Goal: Use online tool/utility: Utilize a website feature to perform a specific function

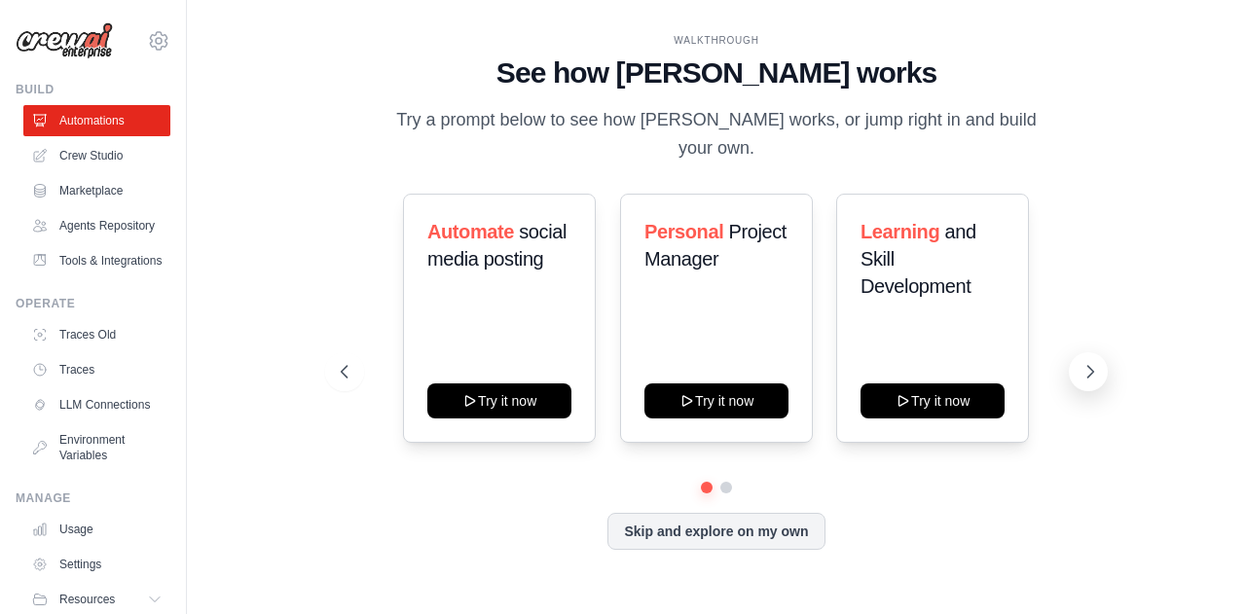
click at [1087, 371] on button at bounding box center [1088, 371] width 39 height 39
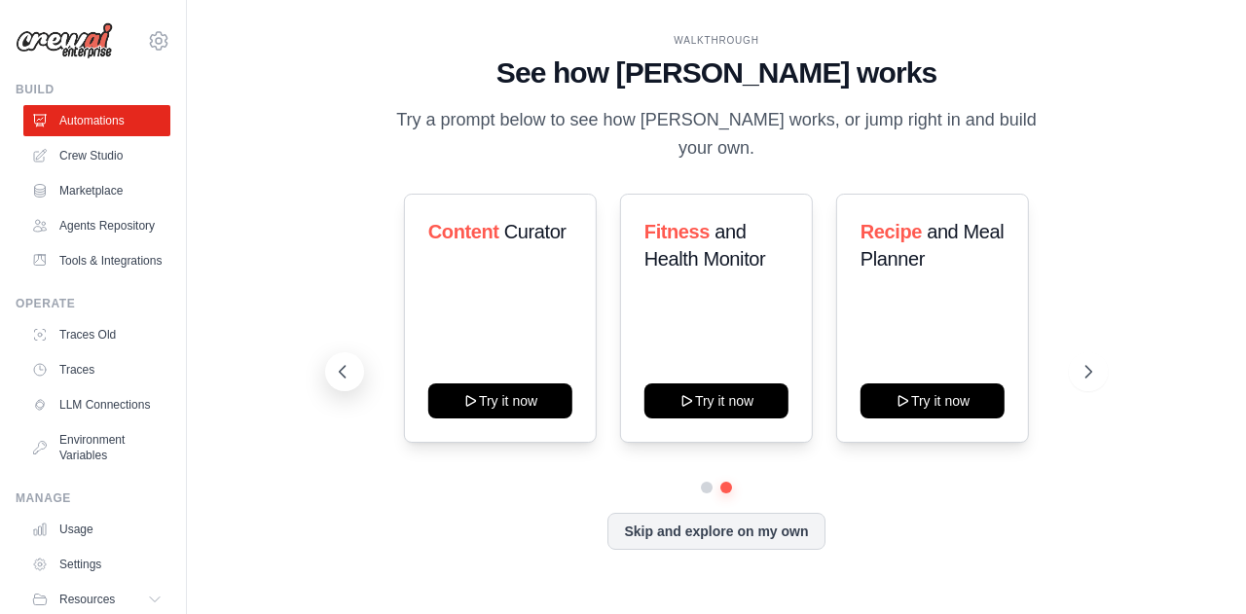
click at [343, 362] on icon at bounding box center [342, 371] width 19 height 19
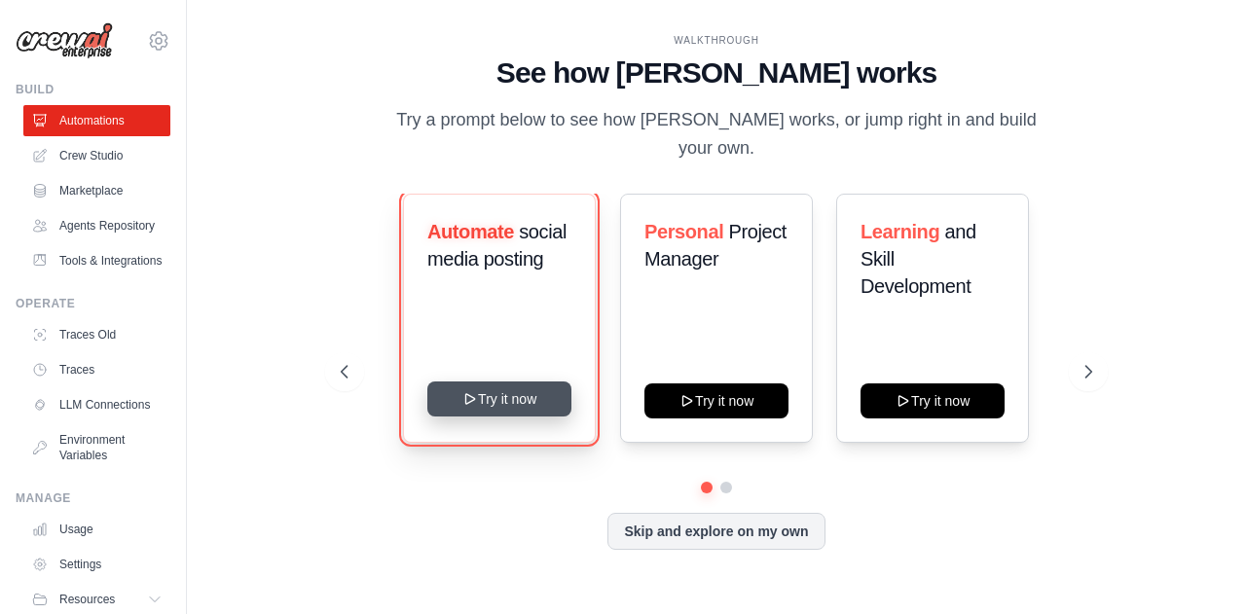
drag, startPoint x: 502, startPoint y: 385, endPoint x: 483, endPoint y: 385, distance: 19.5
click at [483, 385] on button "Try it now" at bounding box center [499, 399] width 144 height 35
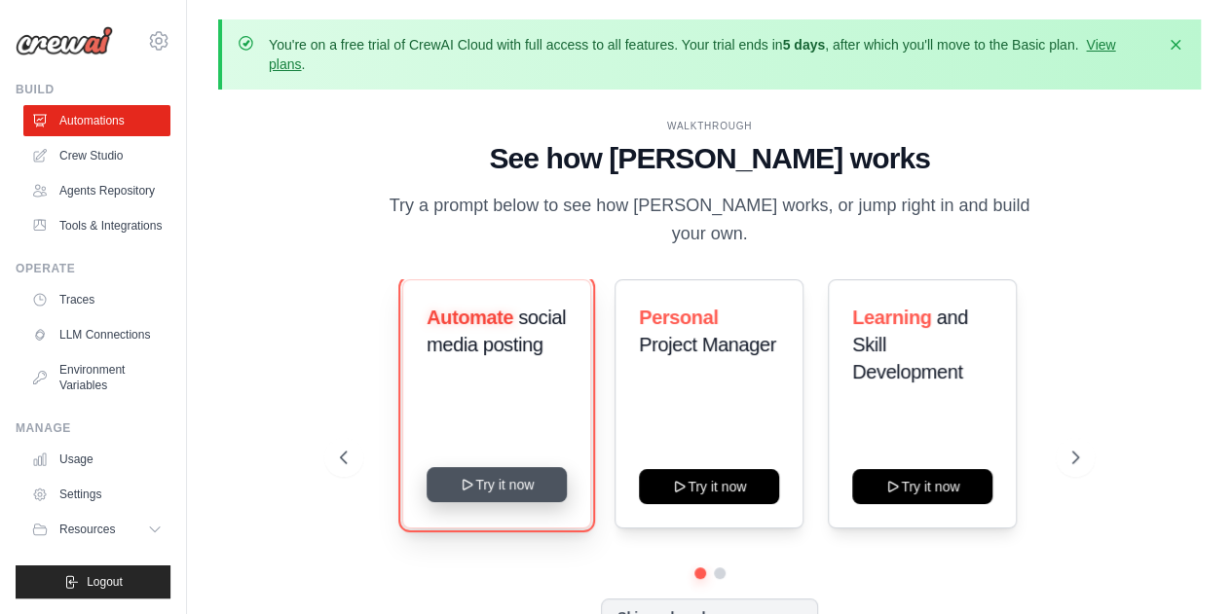
click at [497, 476] on button "Try it now" at bounding box center [497, 484] width 140 height 35
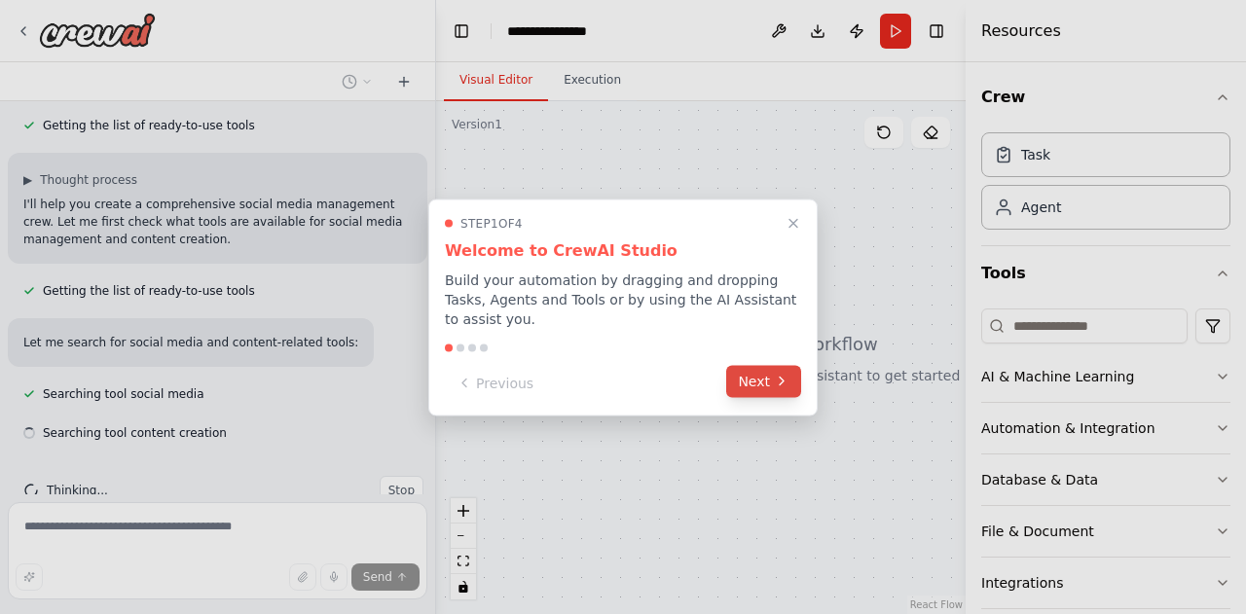
scroll to position [285, 0]
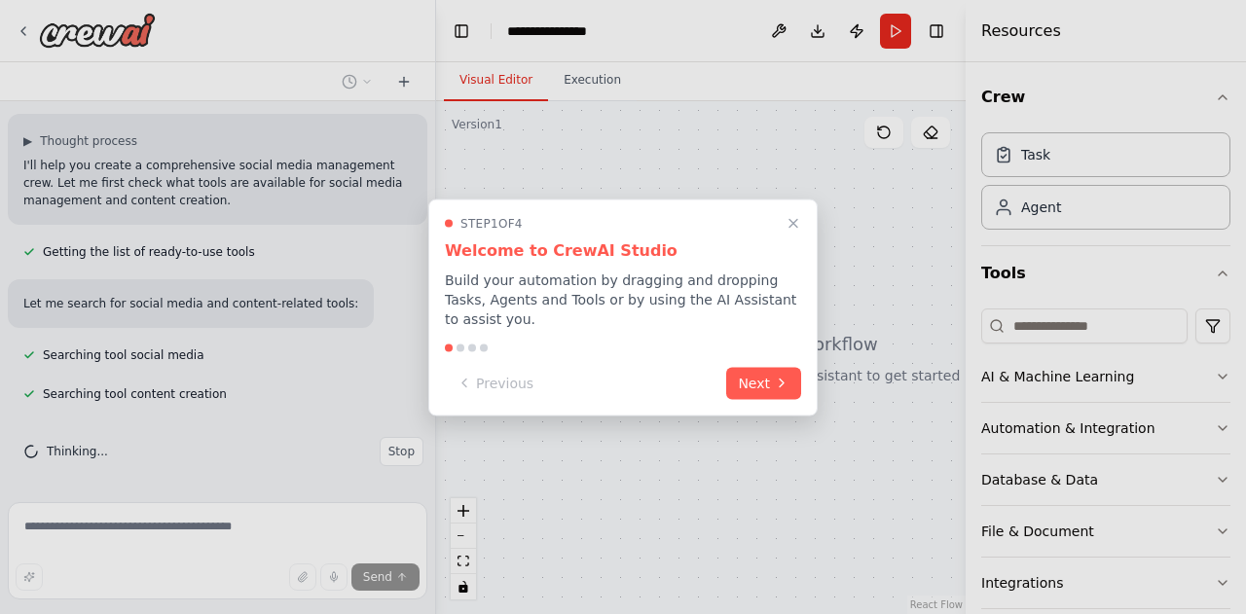
drag, startPoint x: 752, startPoint y: 382, endPoint x: 589, endPoint y: 335, distance: 169.2
click at [729, 319] on div "Step 1 of 4 Welcome to CrewAI Studio Build your automation by dragging and drop…" at bounding box center [622, 307] width 389 height 217
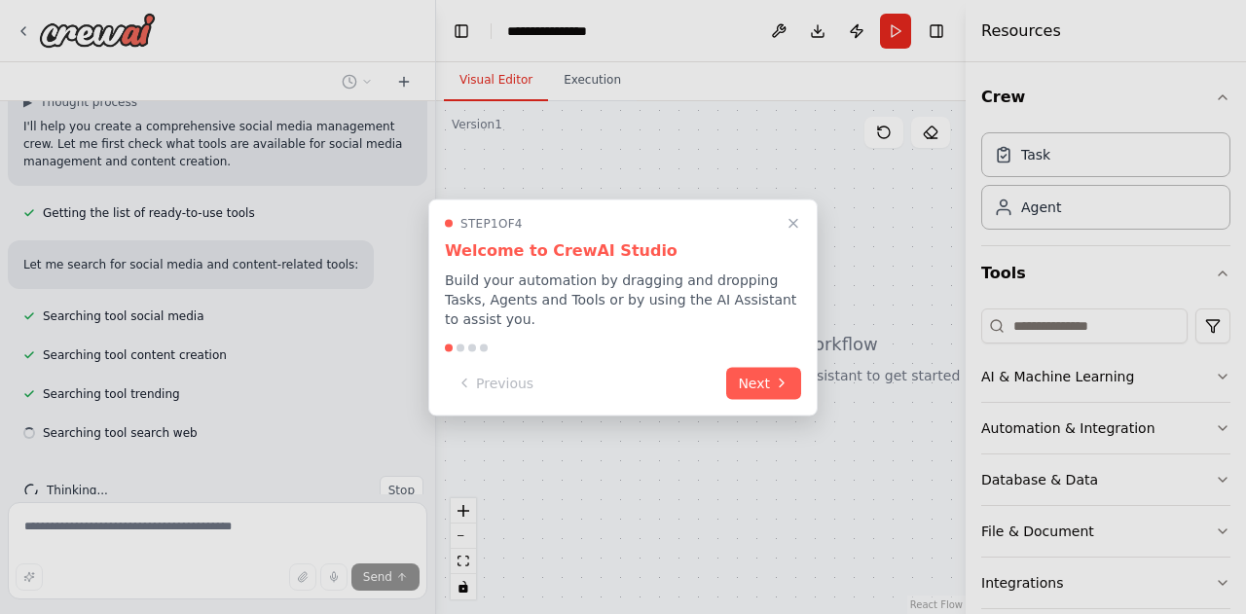
scroll to position [363, 0]
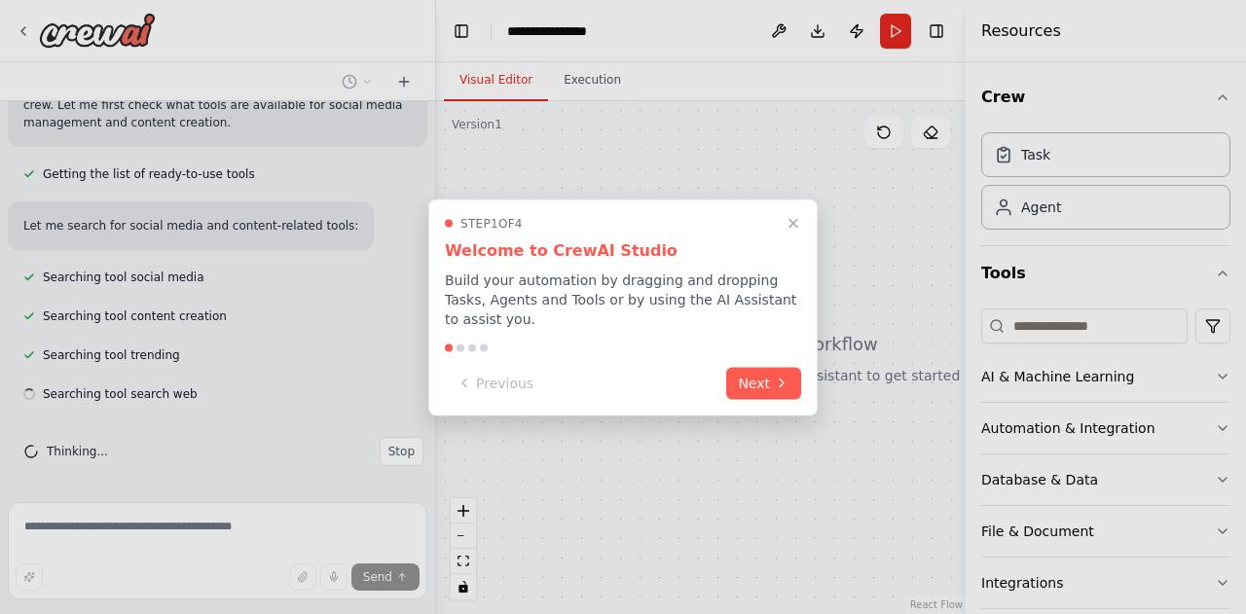
click at [464, 344] on div at bounding box center [623, 348] width 356 height 8
click at [454, 344] on div at bounding box center [623, 348] width 356 height 8
click at [741, 375] on button "Next" at bounding box center [763, 381] width 75 height 32
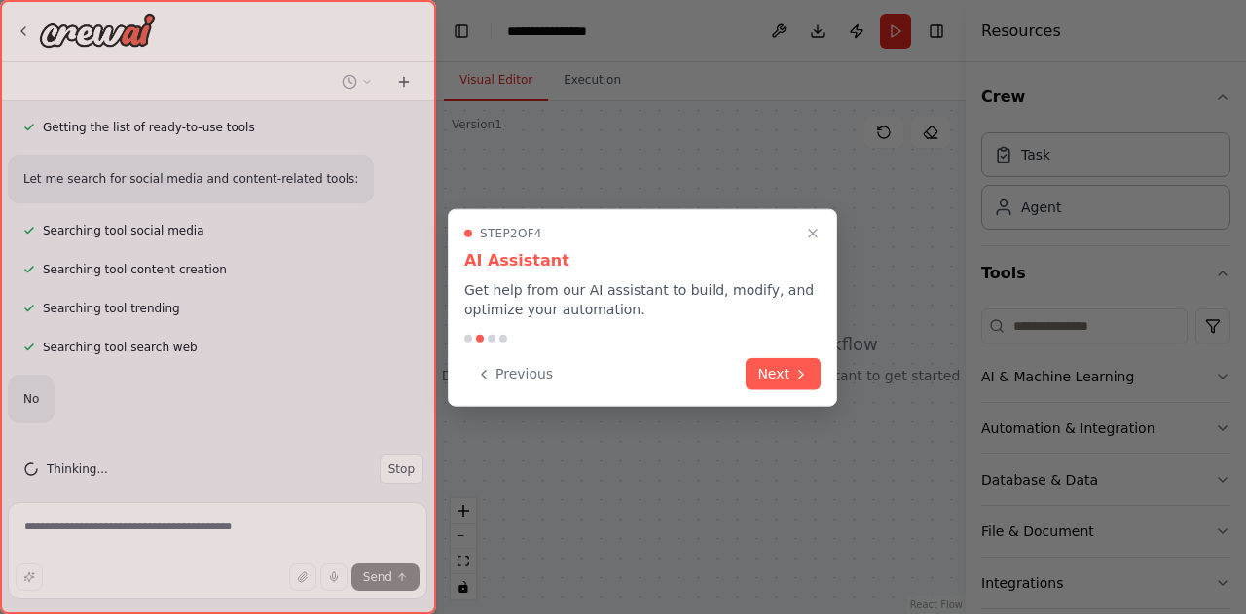
scroll to position [466, 0]
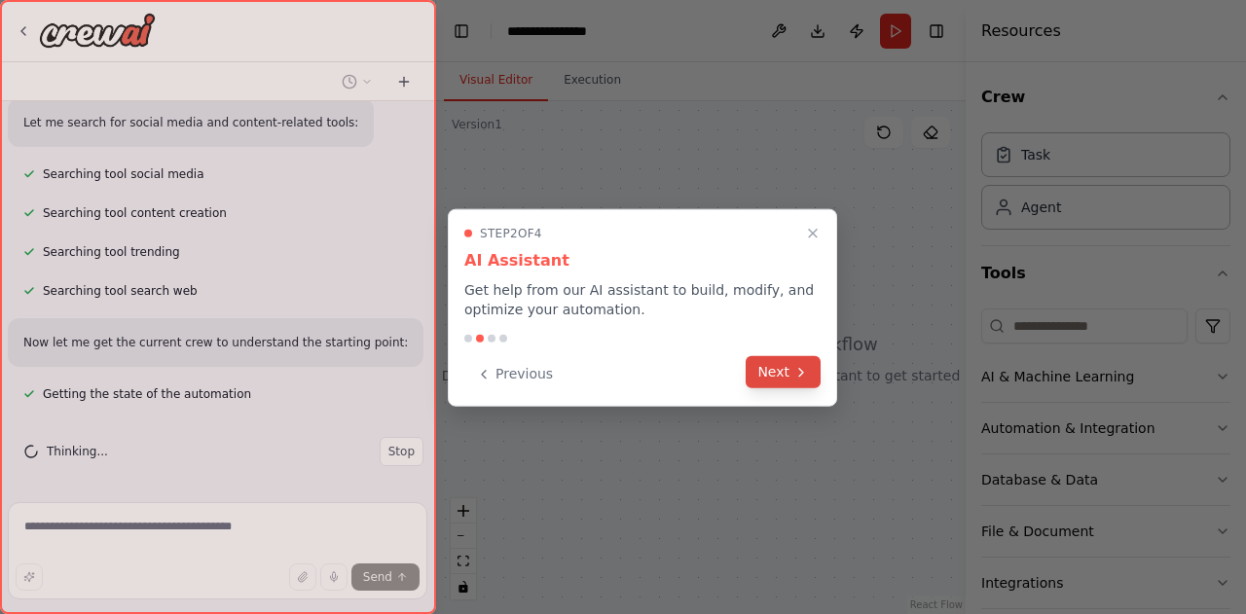
click at [769, 375] on button "Next" at bounding box center [783, 372] width 75 height 32
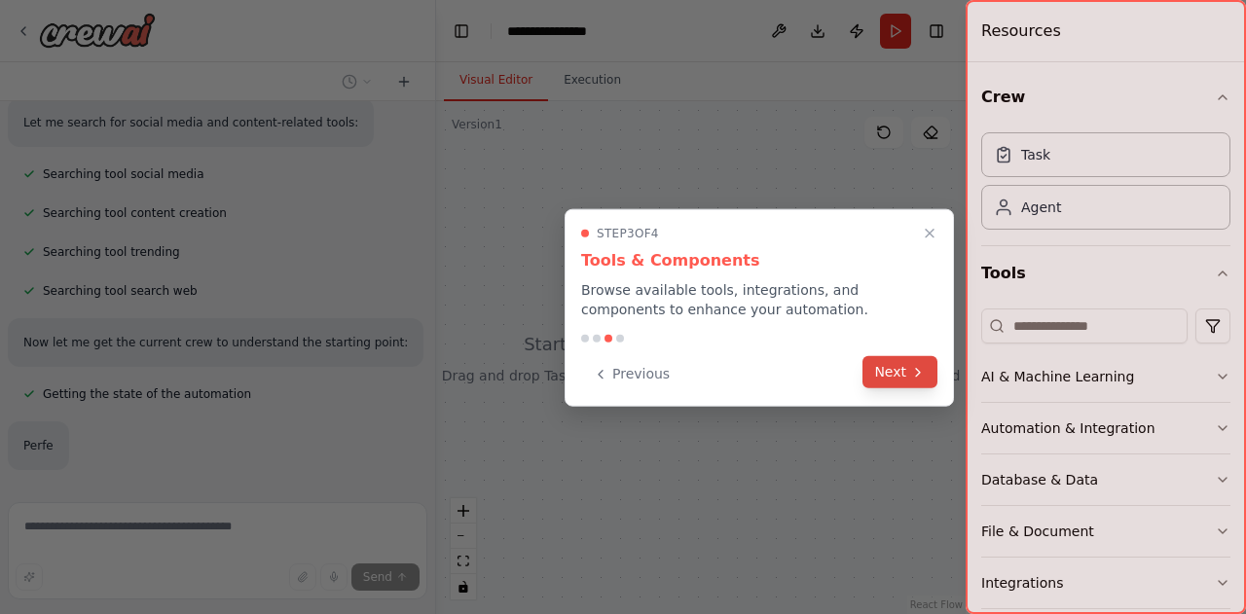
scroll to position [585, 0]
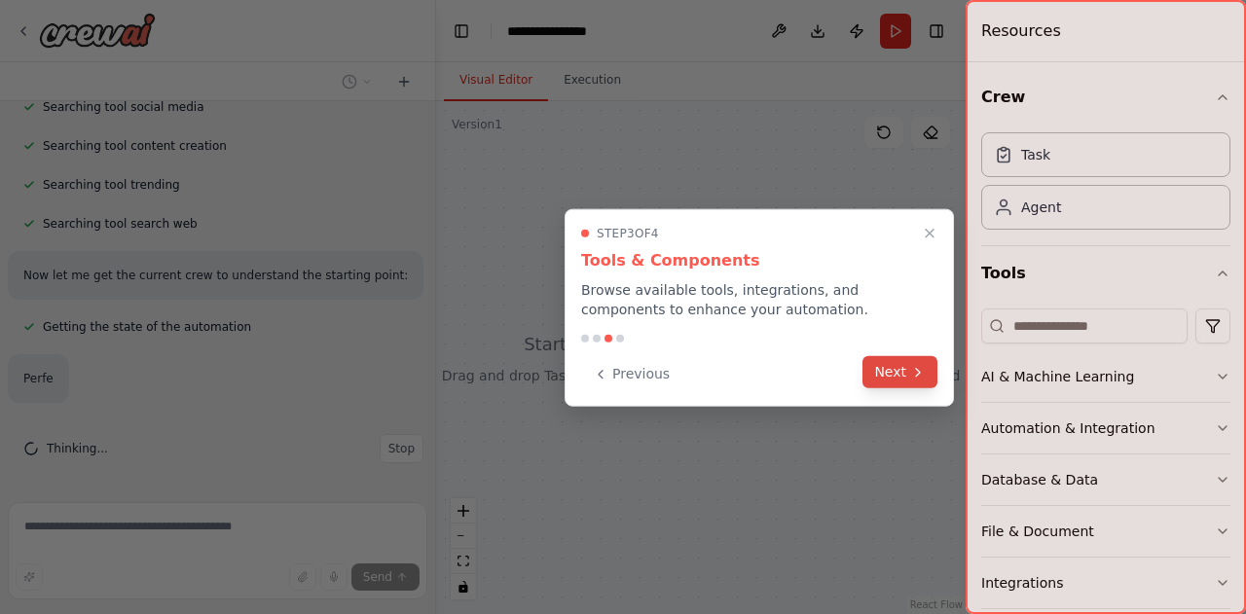
click at [888, 379] on button "Next" at bounding box center [900, 372] width 75 height 32
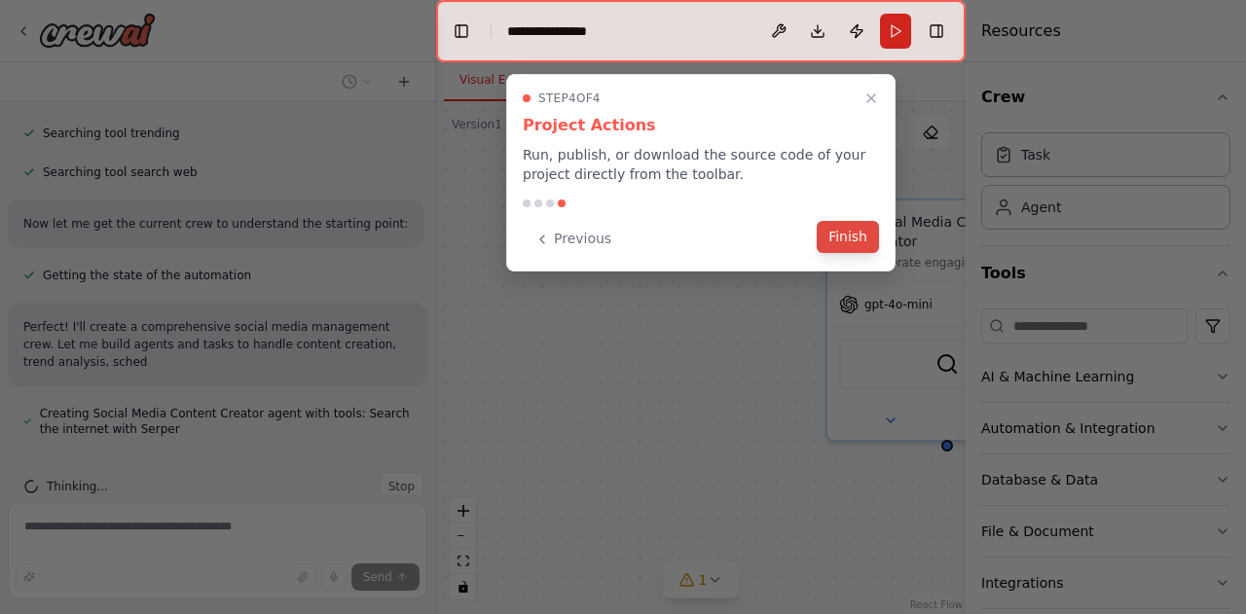
click at [852, 247] on button "Finish" at bounding box center [848, 237] width 62 height 32
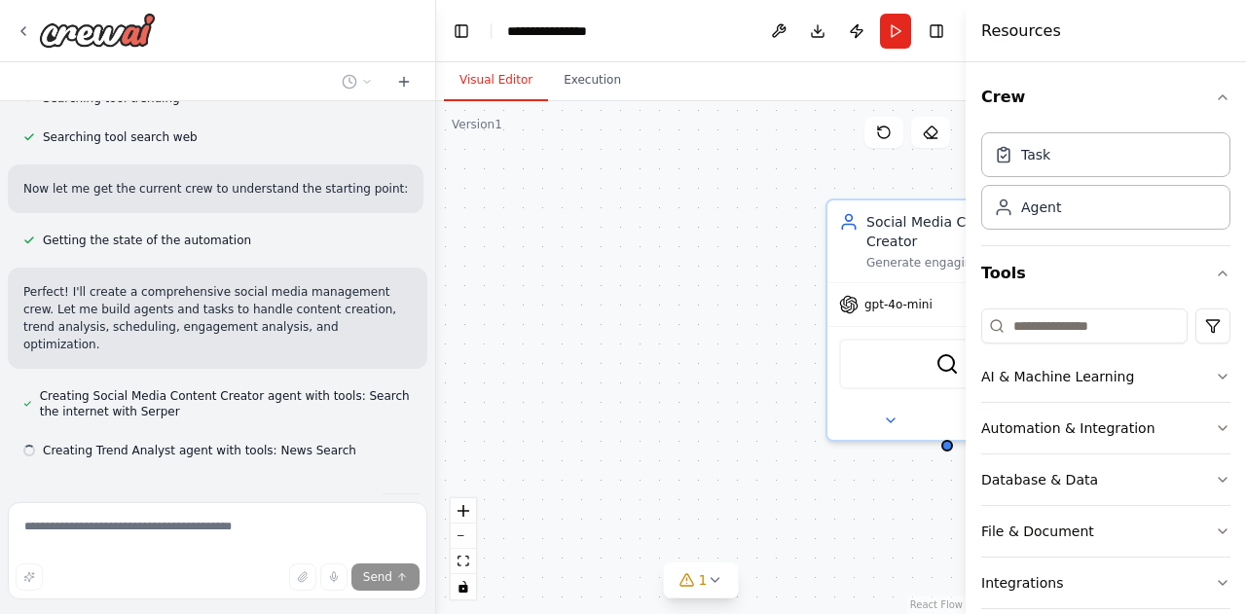
scroll to position [659, 0]
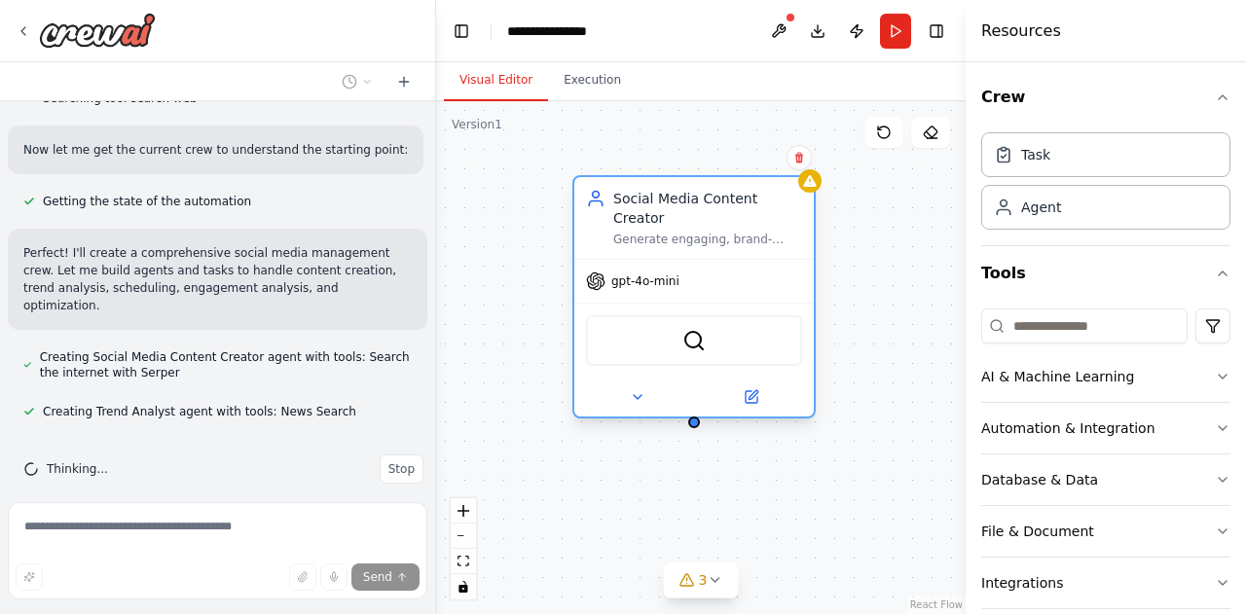
drag, startPoint x: 892, startPoint y: 220, endPoint x: 627, endPoint y: 199, distance: 265.7
click at [627, 199] on div "Social Media Content Creator" at bounding box center [707, 208] width 189 height 39
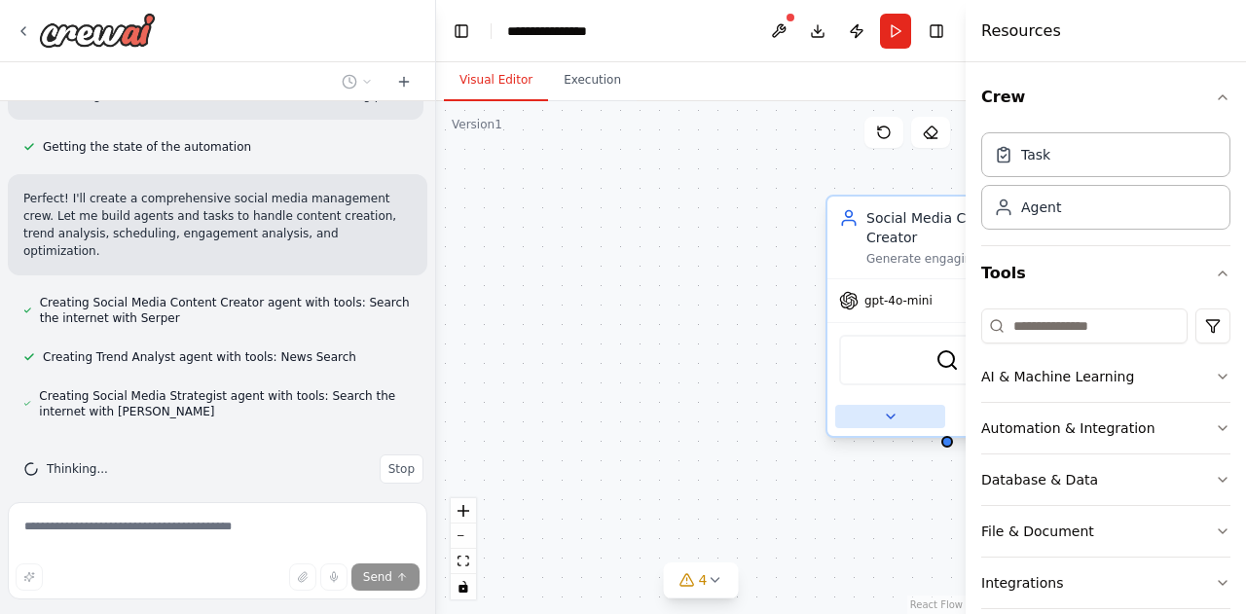
click at [883, 409] on icon at bounding box center [891, 417] width 16 height 16
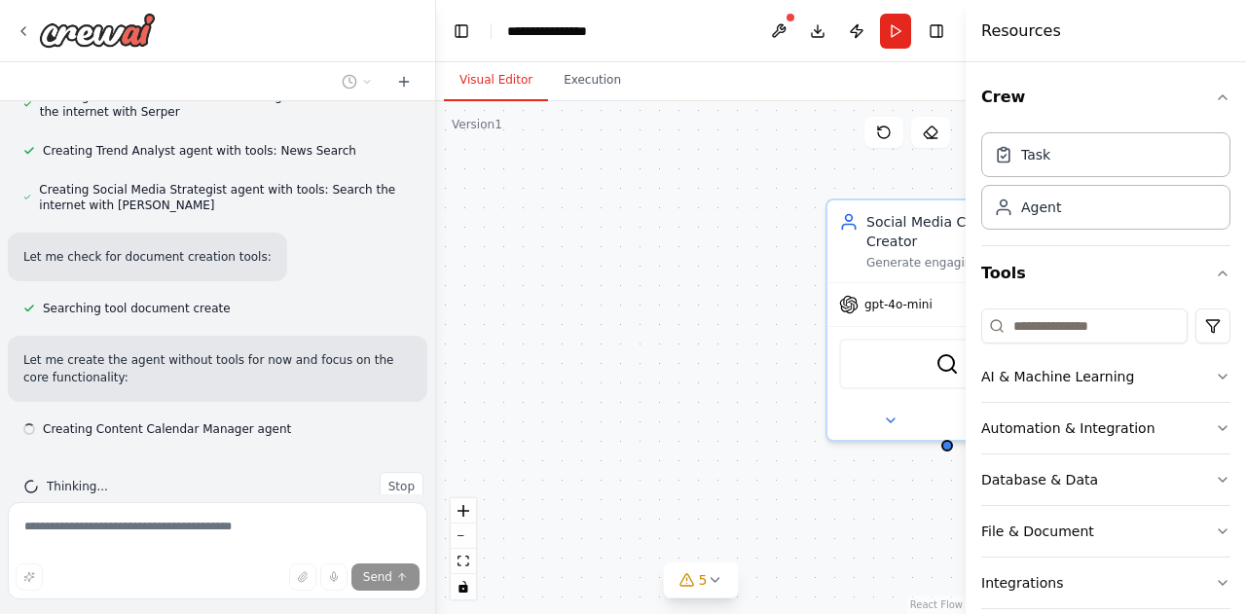
scroll to position [938, 0]
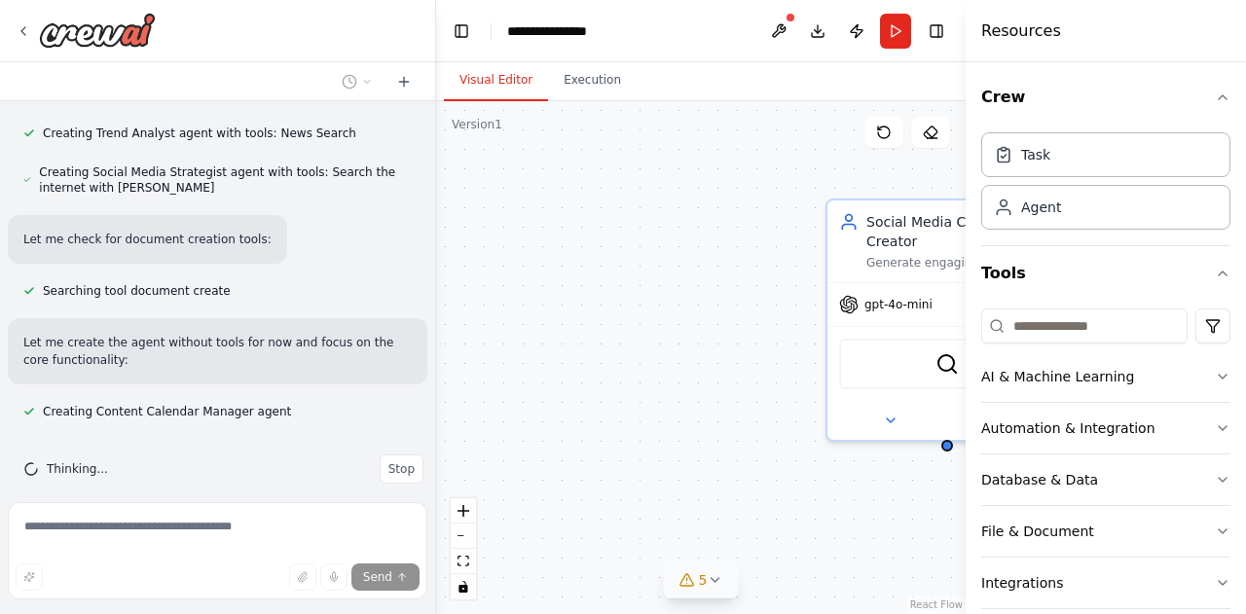
click at [711, 577] on icon at bounding box center [715, 581] width 16 height 16
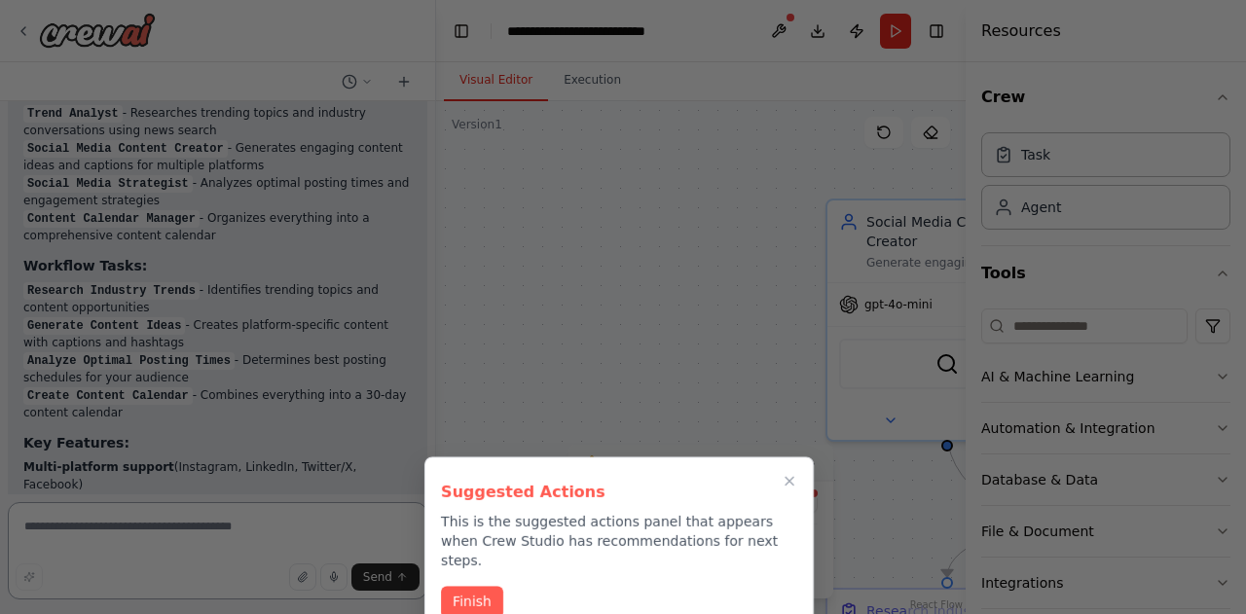
scroll to position [2338, 0]
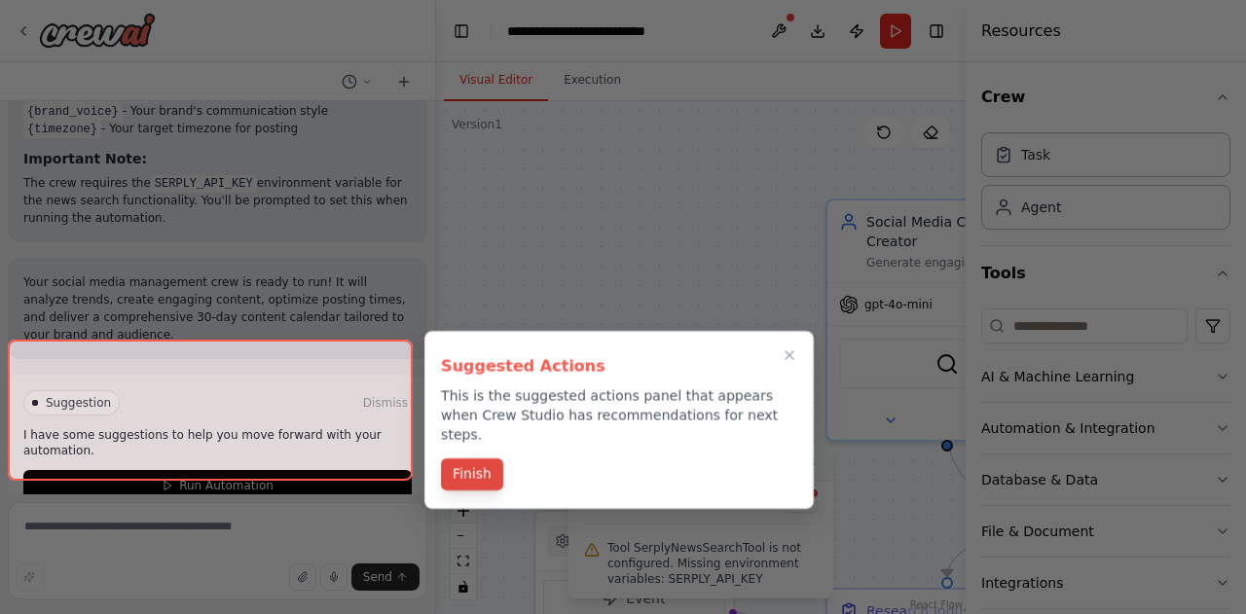
click at [481, 459] on button "Finish" at bounding box center [472, 475] width 62 height 32
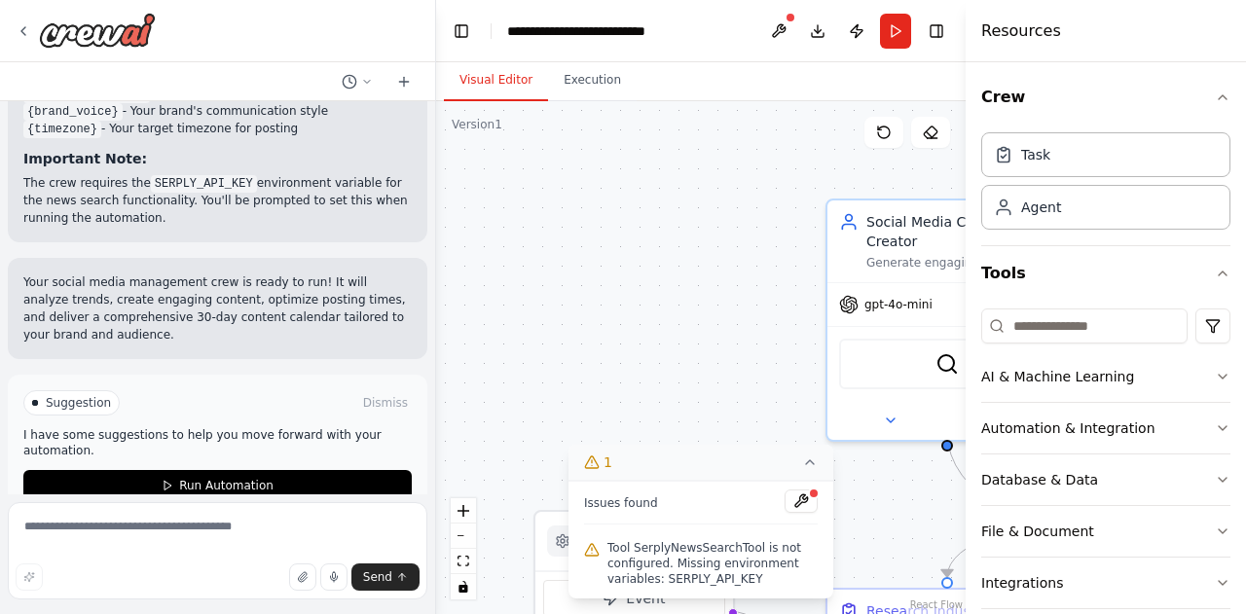
click at [687, 574] on span "Tool SerplyNewsSearchTool is not configured. Missing environment variables: SER…" at bounding box center [713, 563] width 210 height 47
drag, startPoint x: 632, startPoint y: 548, endPoint x: 750, endPoint y: 548, distance: 117.8
click at [750, 548] on span "Tool SerplyNewsSearchTool is not configured. Missing environment variables: SER…" at bounding box center [713, 563] width 210 height 47
copy span "SerplyNewsSearchTool"
